Goal: Information Seeking & Learning: Understand process/instructions

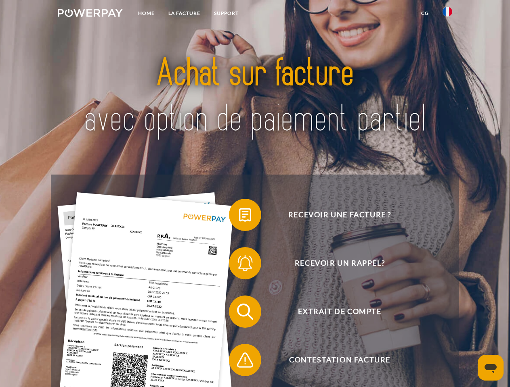
click at [90, 14] on img at bounding box center [90, 13] width 65 height 8
click at [447, 14] on img at bounding box center [447, 12] width 10 height 10
click at [425, 13] on link "CG" at bounding box center [424, 13] width 21 height 15
click at [239, 217] on span at bounding box center [233, 215] width 40 height 40
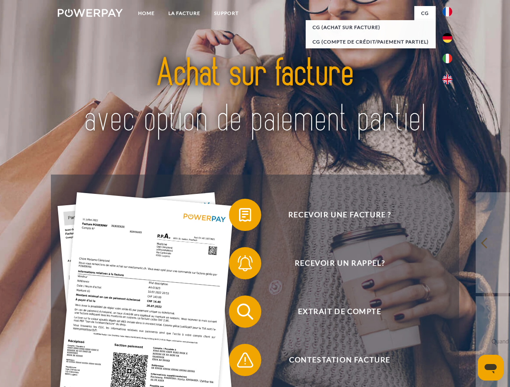
click at [239, 265] on span at bounding box center [233, 263] width 40 height 40
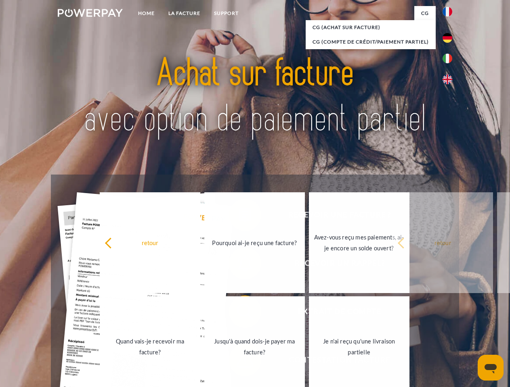
click at [239, 314] on link "Jusqu'à quand dois-je payer ma facture?" at bounding box center [254, 347] width 100 height 101
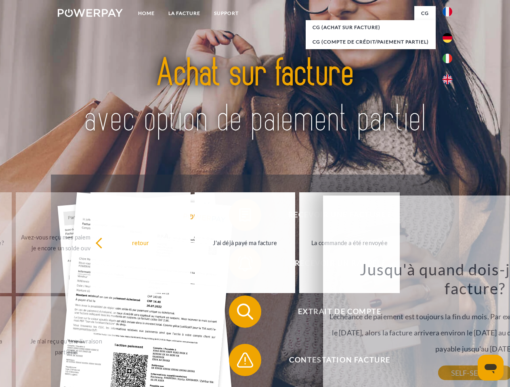
click at [239, 362] on span at bounding box center [233, 360] width 40 height 40
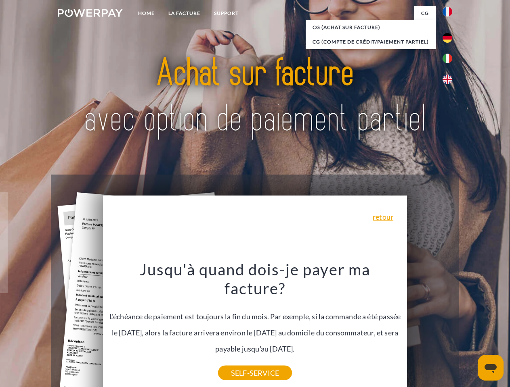
click at [490, 368] on icon "Ouvrir la fenêtre de messagerie" at bounding box center [490, 369] width 12 height 10
